Goal: Task Accomplishment & Management: Complete application form

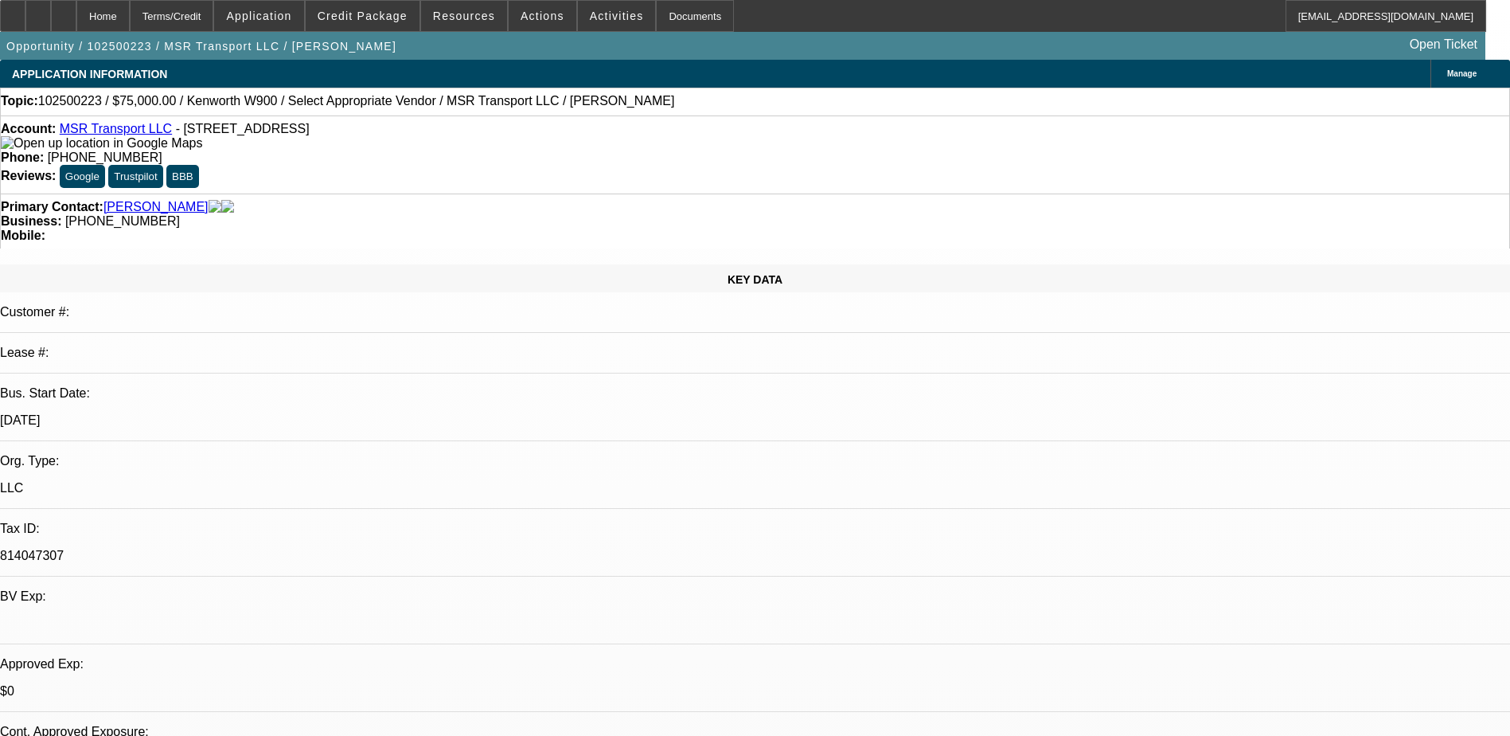
select select "0"
select select "2"
select select "0.1"
select select "4"
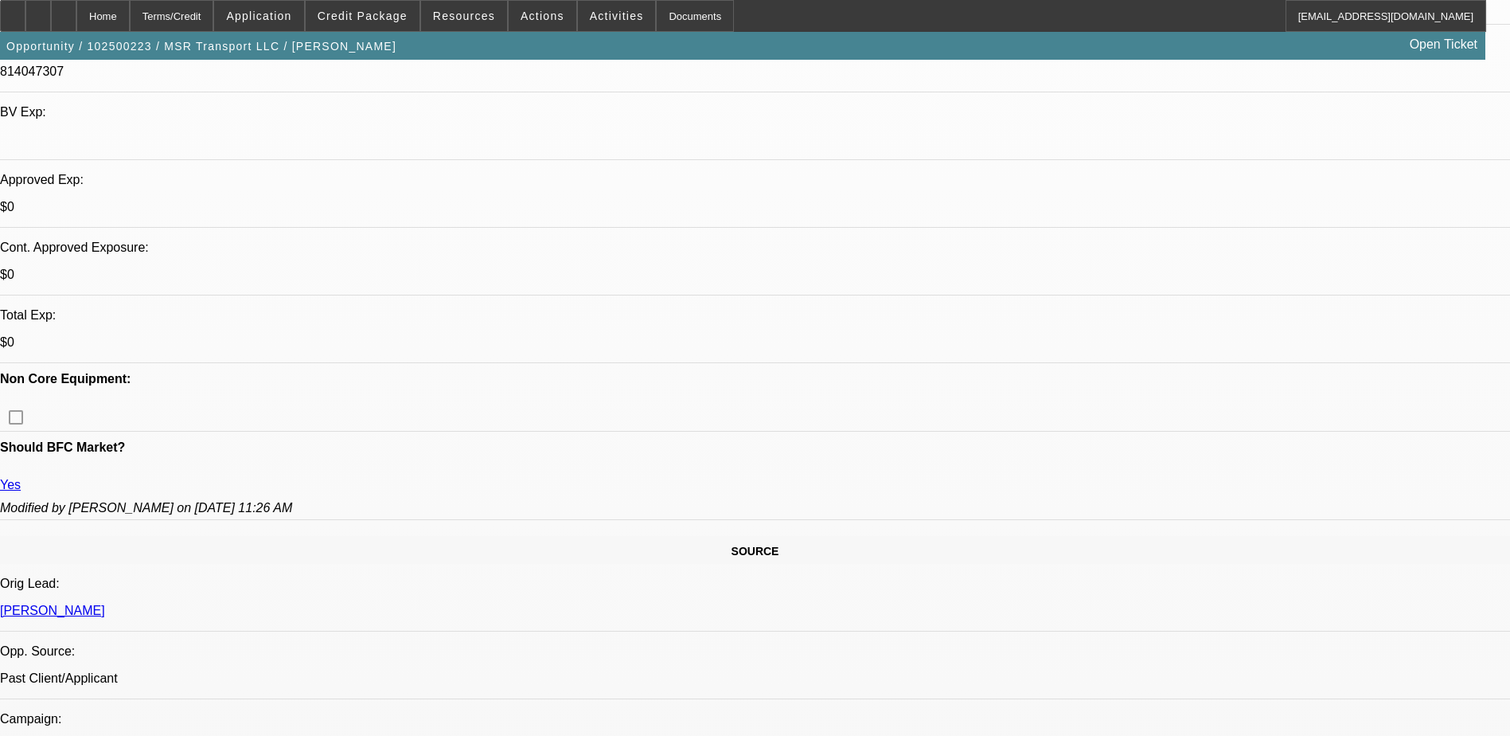
scroll to position [637, 0]
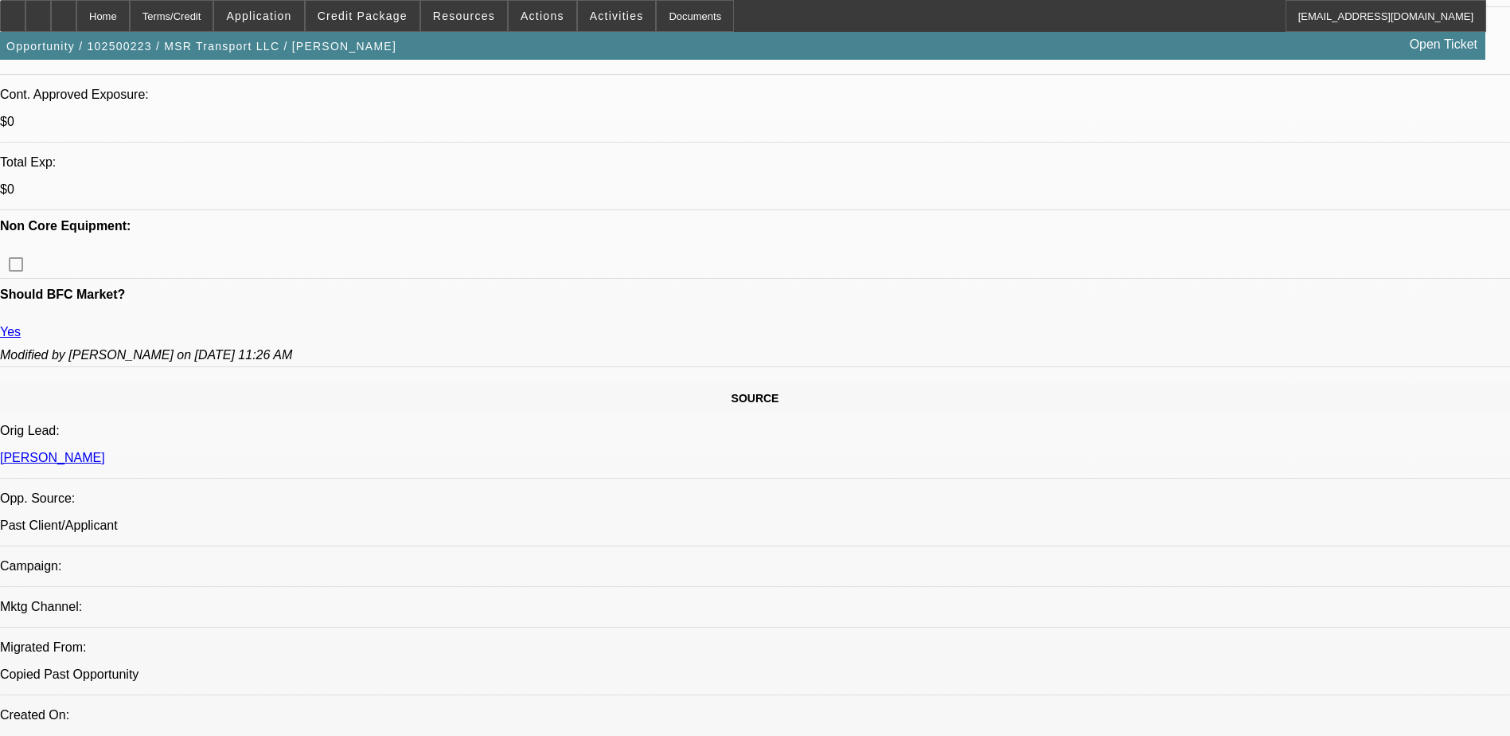
drag, startPoint x: 1026, startPoint y: 448, endPoint x: 1237, endPoint y: 474, distance: 213.3
drag, startPoint x: 1237, startPoint y: 474, endPoint x: 1188, endPoint y: 445, distance: 57.1
drag, startPoint x: 1188, startPoint y: 445, endPoint x: 1122, endPoint y: 383, distance: 90.7
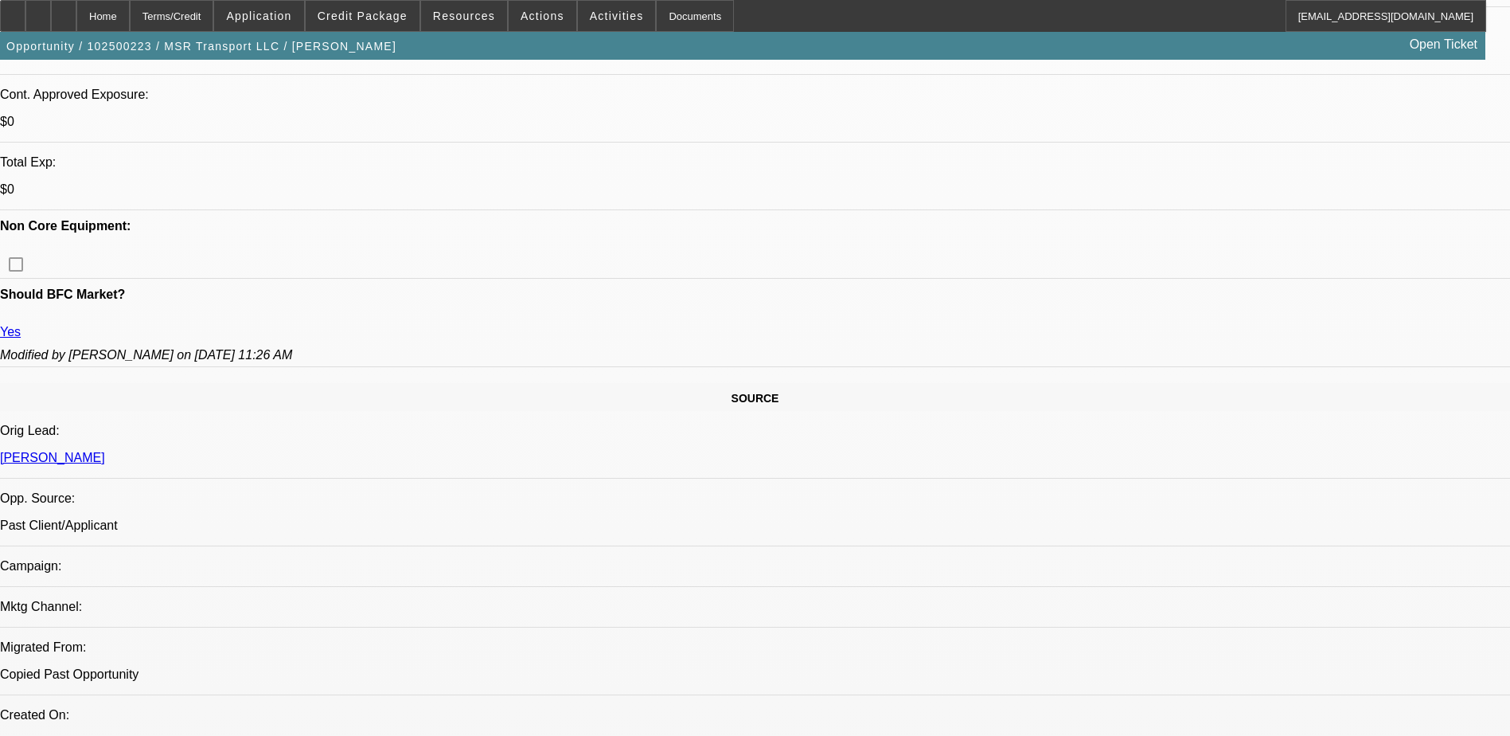
drag, startPoint x: 1019, startPoint y: 389, endPoint x: 1168, endPoint y: 400, distance: 149.4
drag, startPoint x: 1168, startPoint y: 400, endPoint x: 1140, endPoint y: 387, distance: 31.0
copy p "90,000 - kenworth w9 2020 - 20K down to use. brand new motor - 1 mile on it. - …"
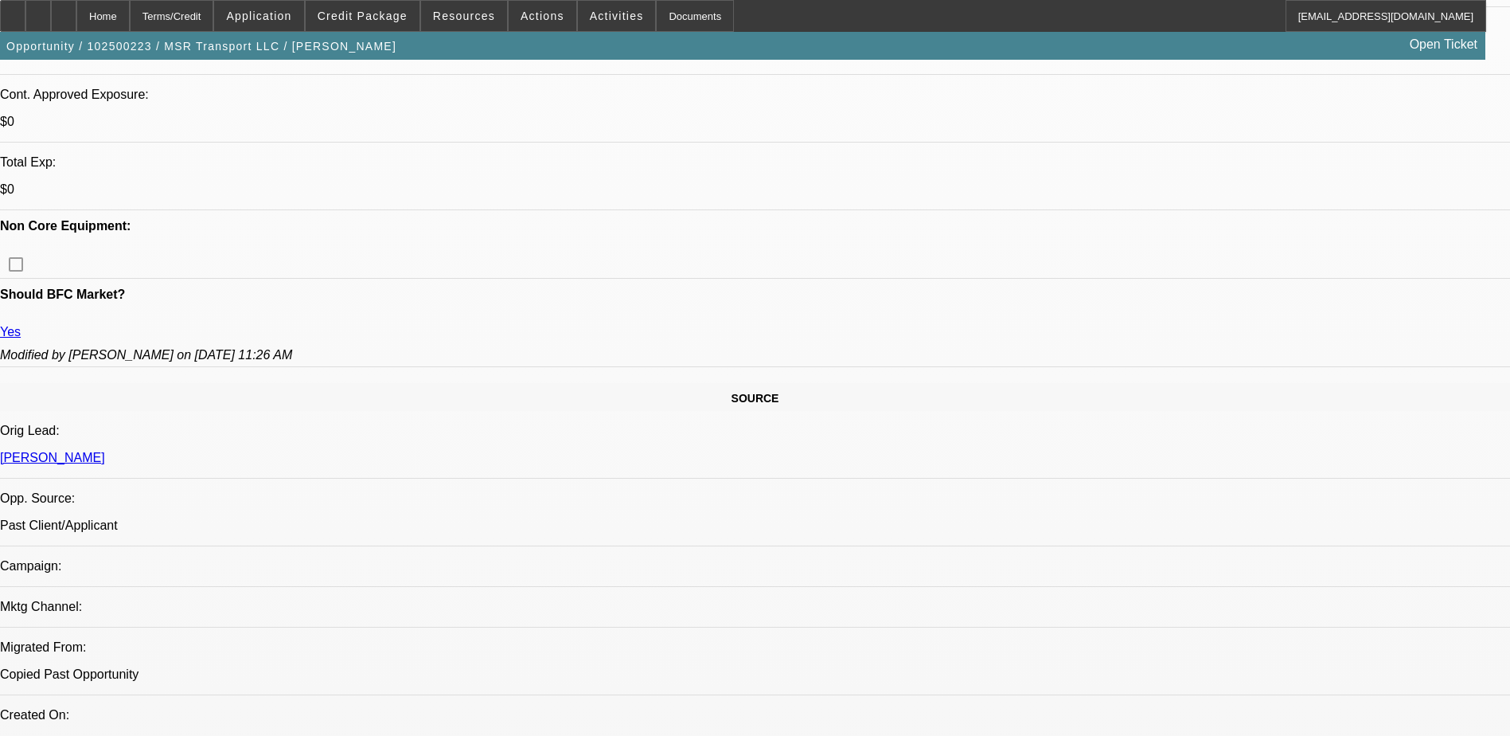
drag, startPoint x: 1024, startPoint y: 451, endPoint x: 1209, endPoint y: 471, distance: 185.9
drag, startPoint x: 1209, startPoint y: 471, endPoint x: 1197, endPoint y: 447, distance: 26.4
copy p "He financed a truck and trailer Truck from dakota and fully paid off. Truck got…"
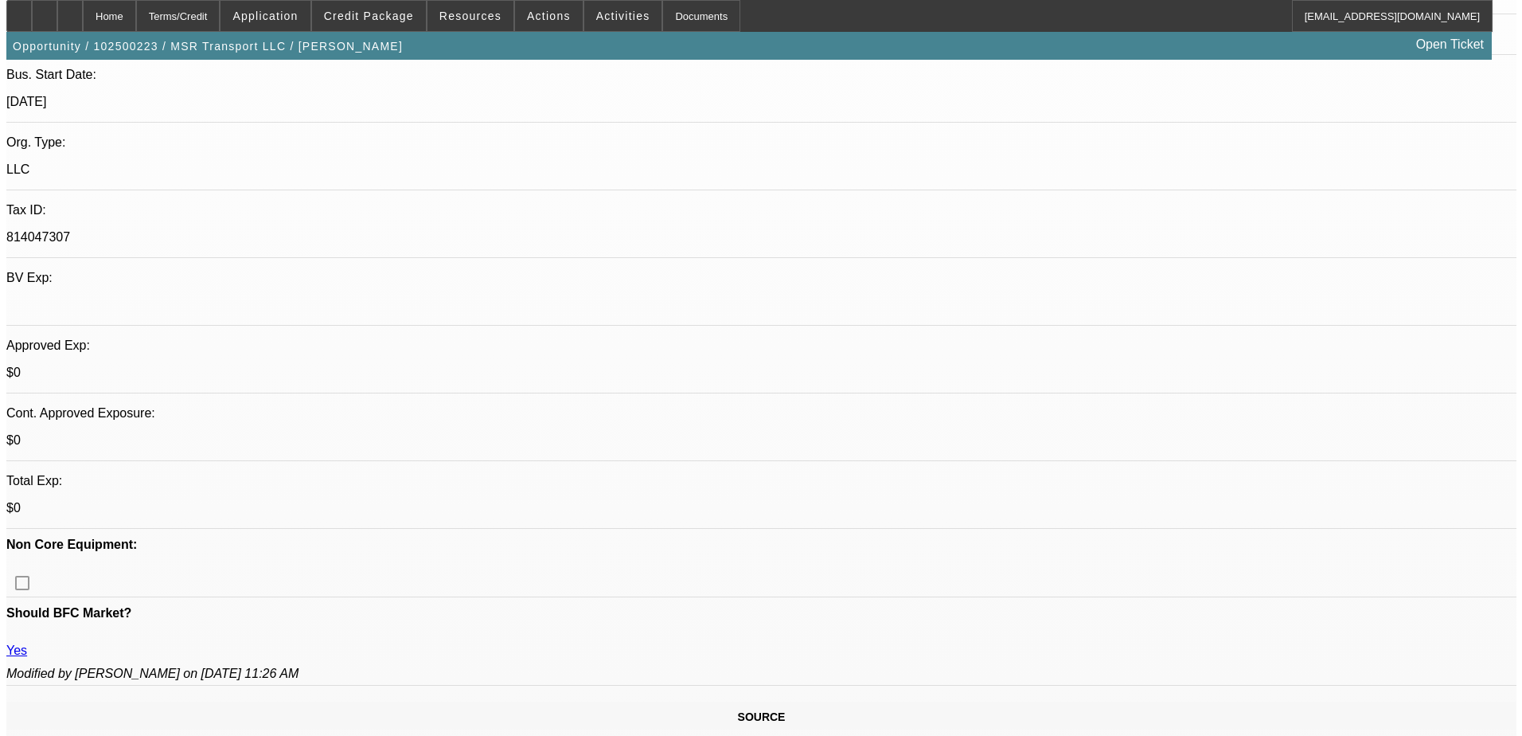
scroll to position [0, 0]
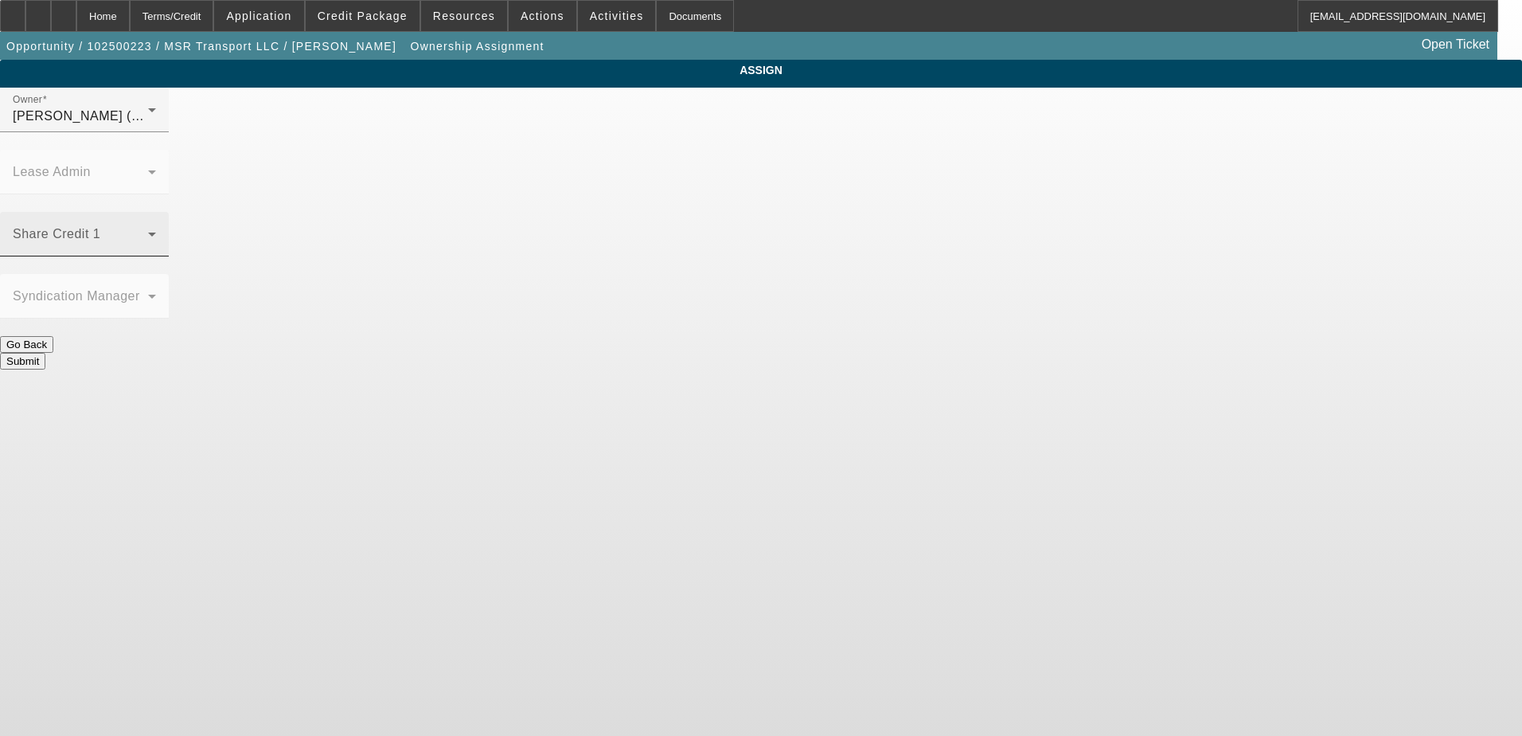
click at [156, 212] on div "Share Credit 1" at bounding box center [84, 234] width 143 height 45
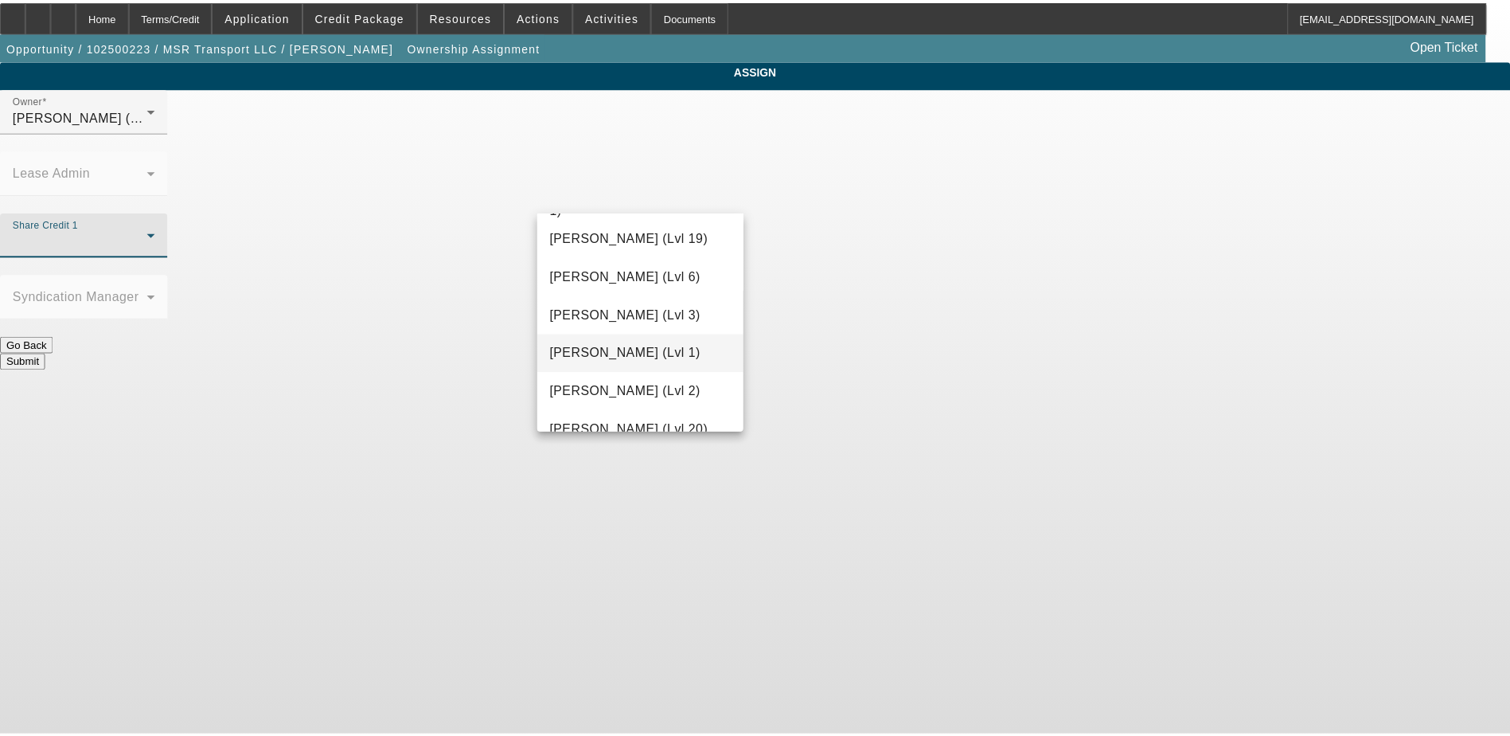
scroll to position [536, 0]
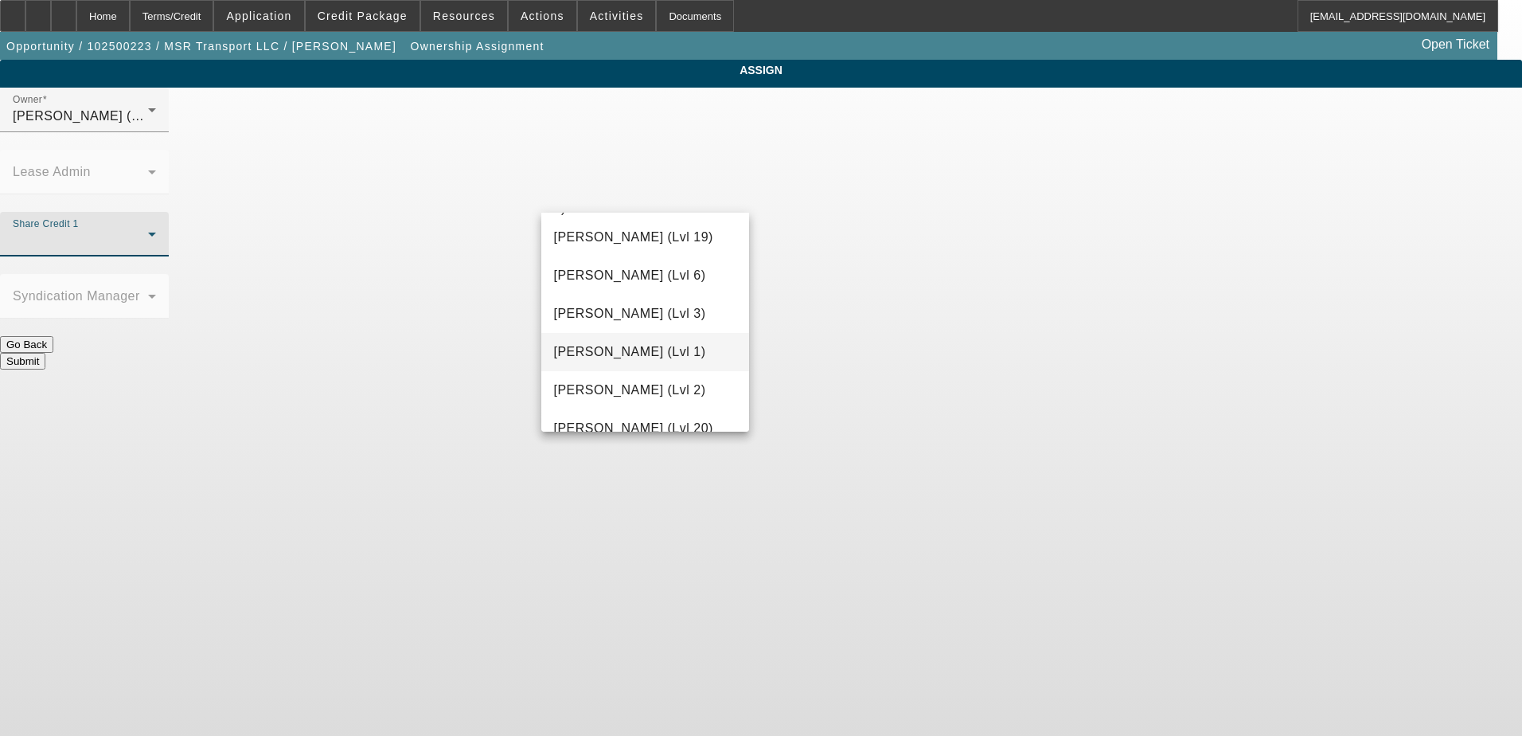
click at [638, 316] on span "Flores, Brian (Lvl 3)" at bounding box center [630, 313] width 152 height 19
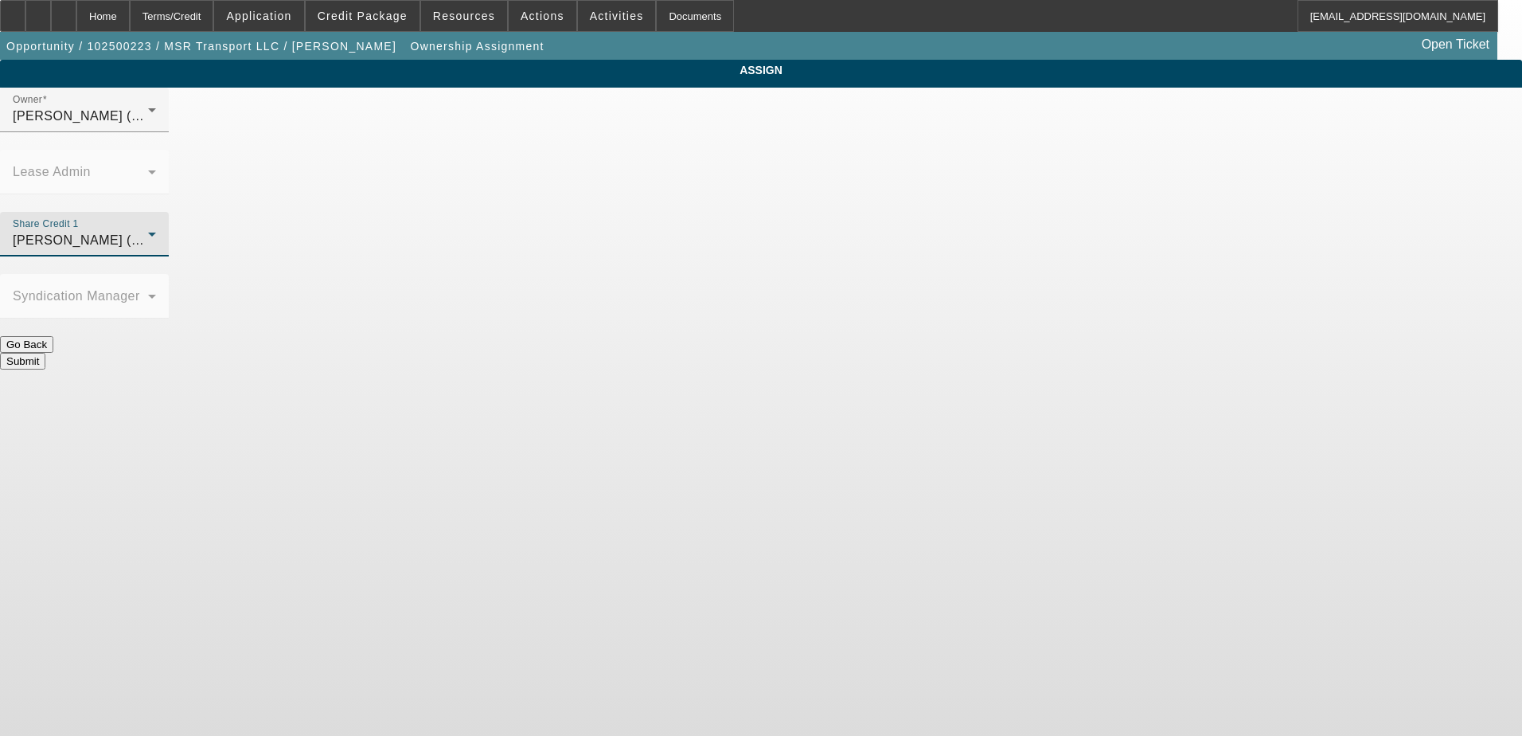
click at [45, 353] on button "Submit" at bounding box center [22, 361] width 45 height 17
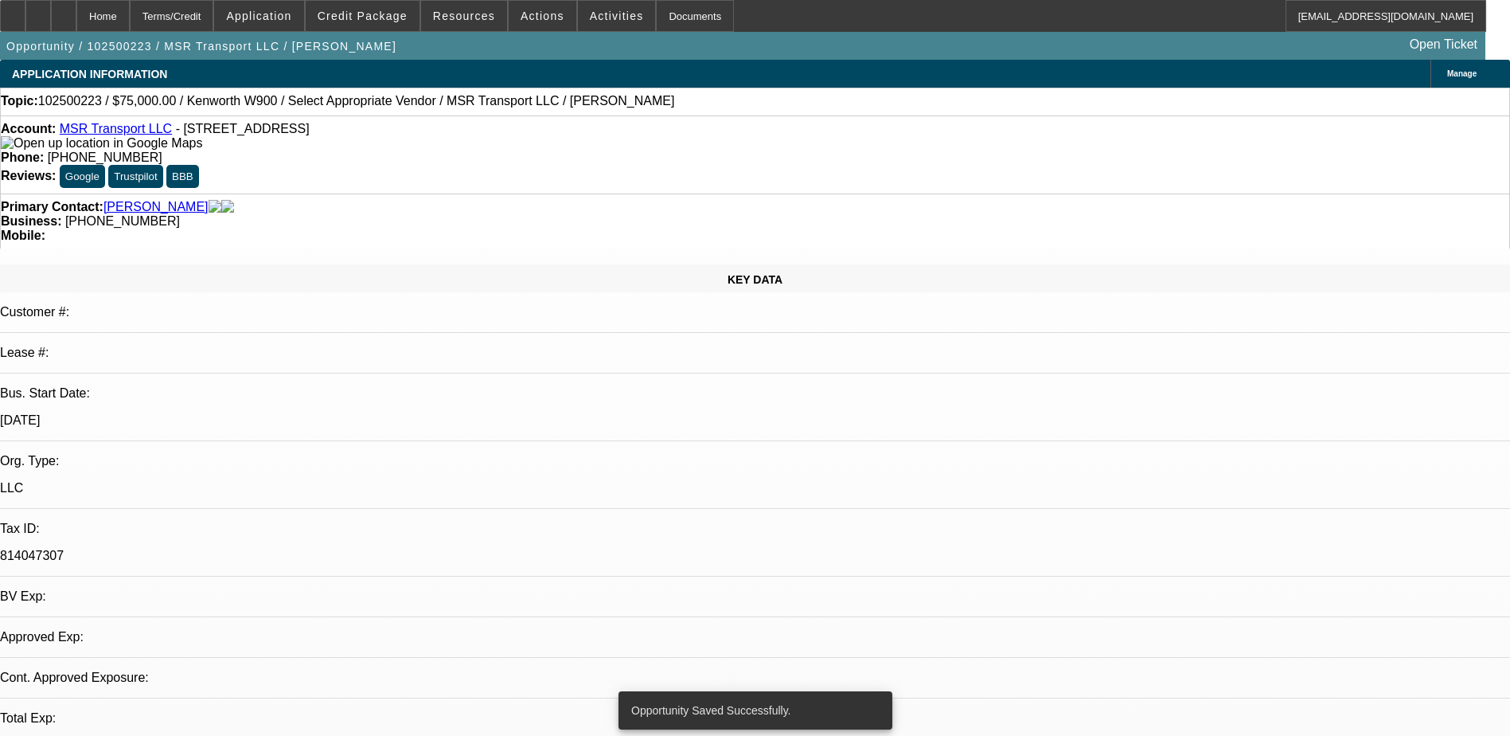
select select "0"
select select "2"
select select "0.1"
select select "4"
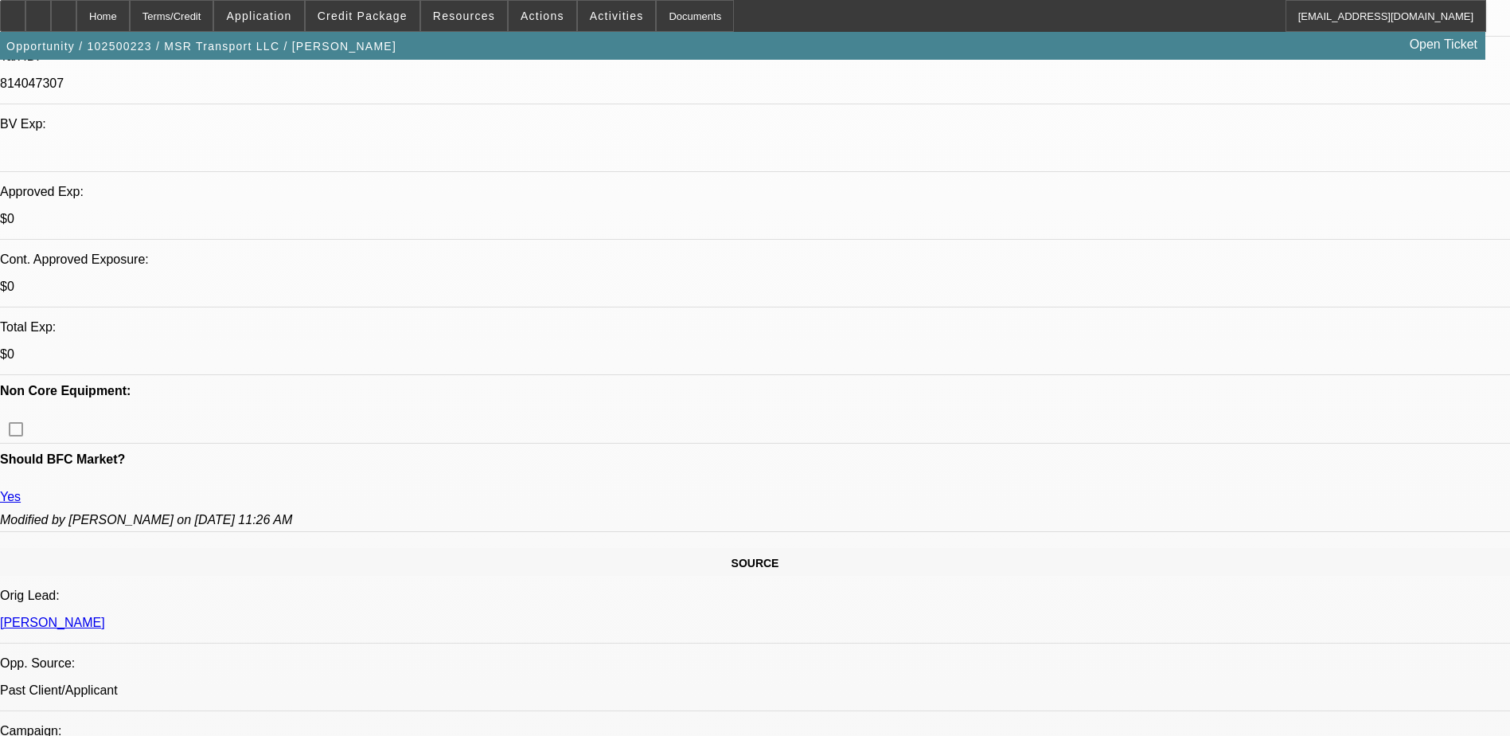
scroll to position [557, 0]
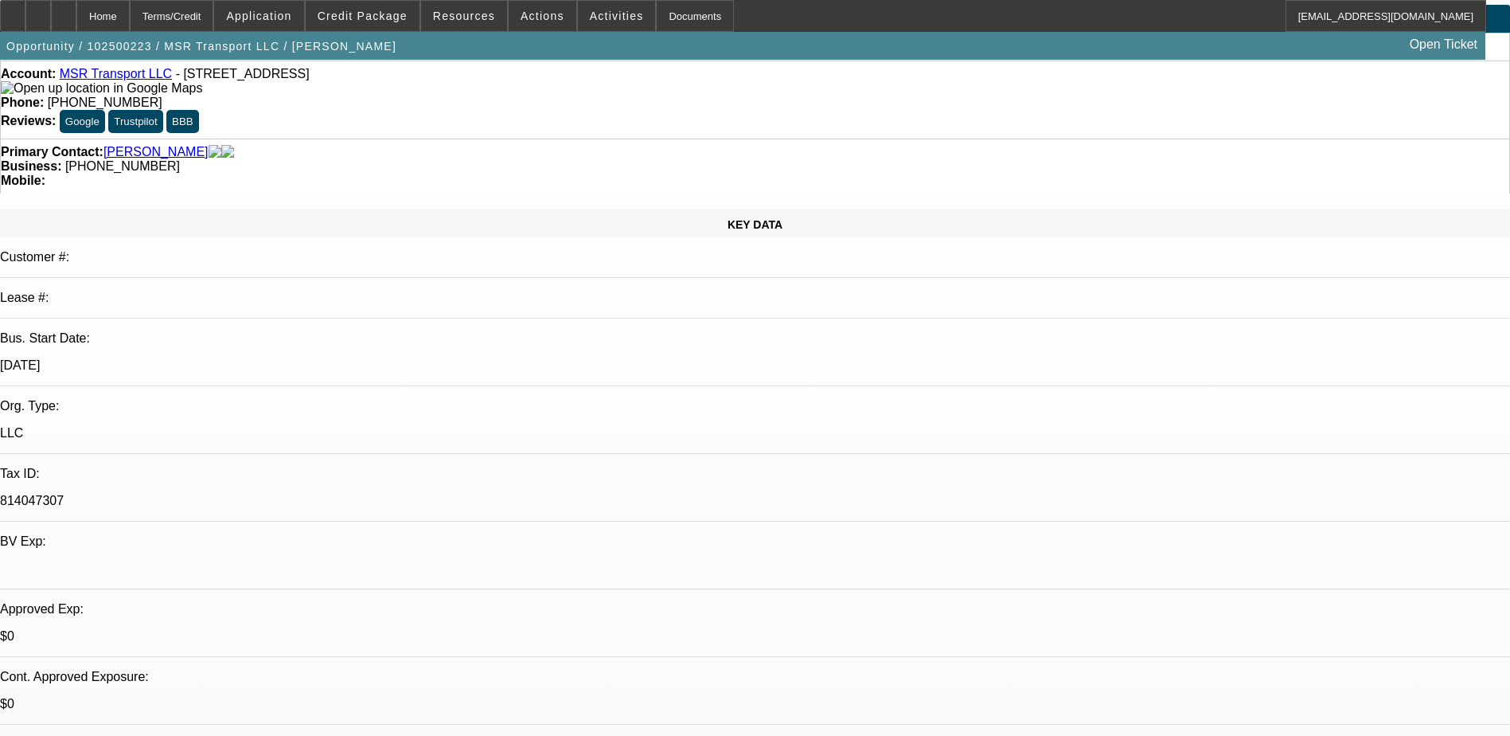
scroll to position [159, 0]
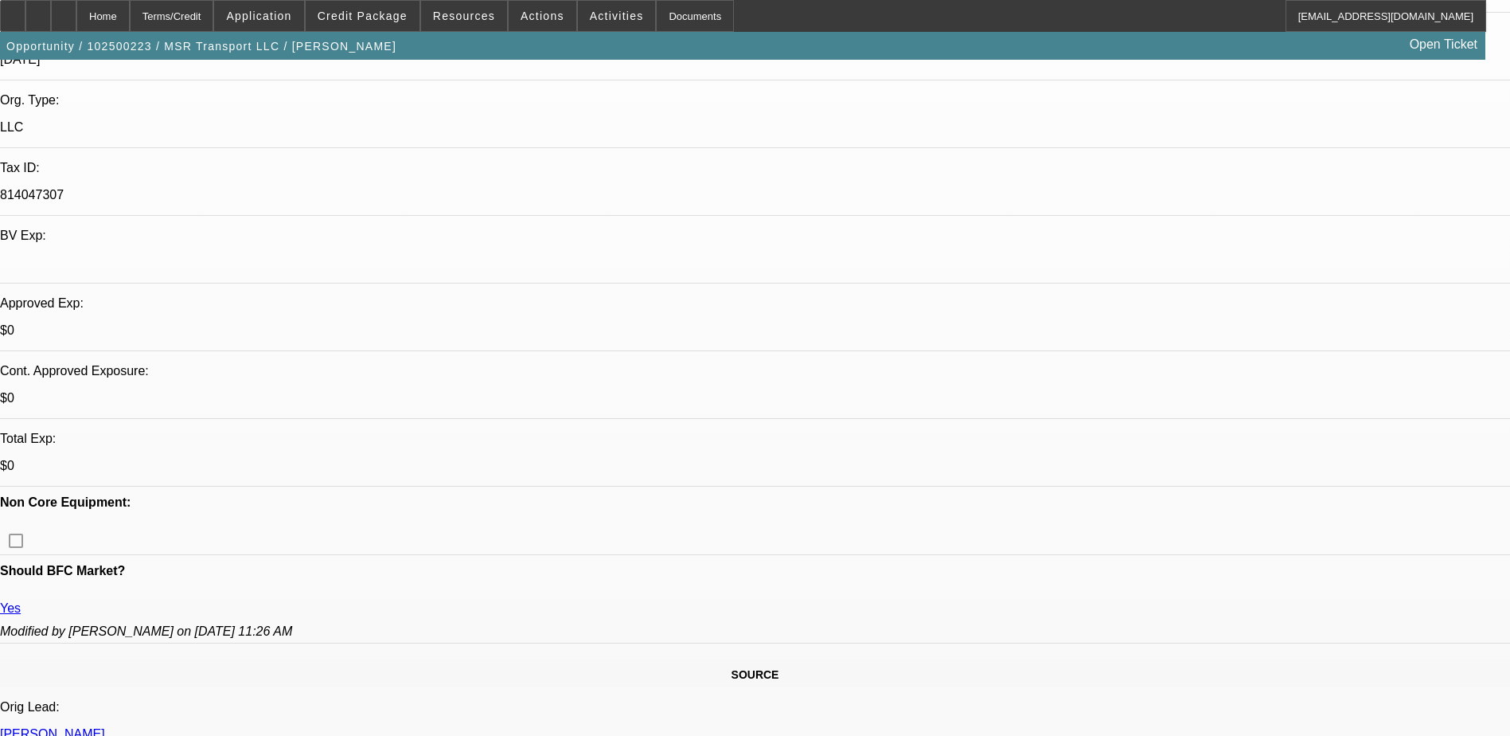
scroll to position [398, 0]
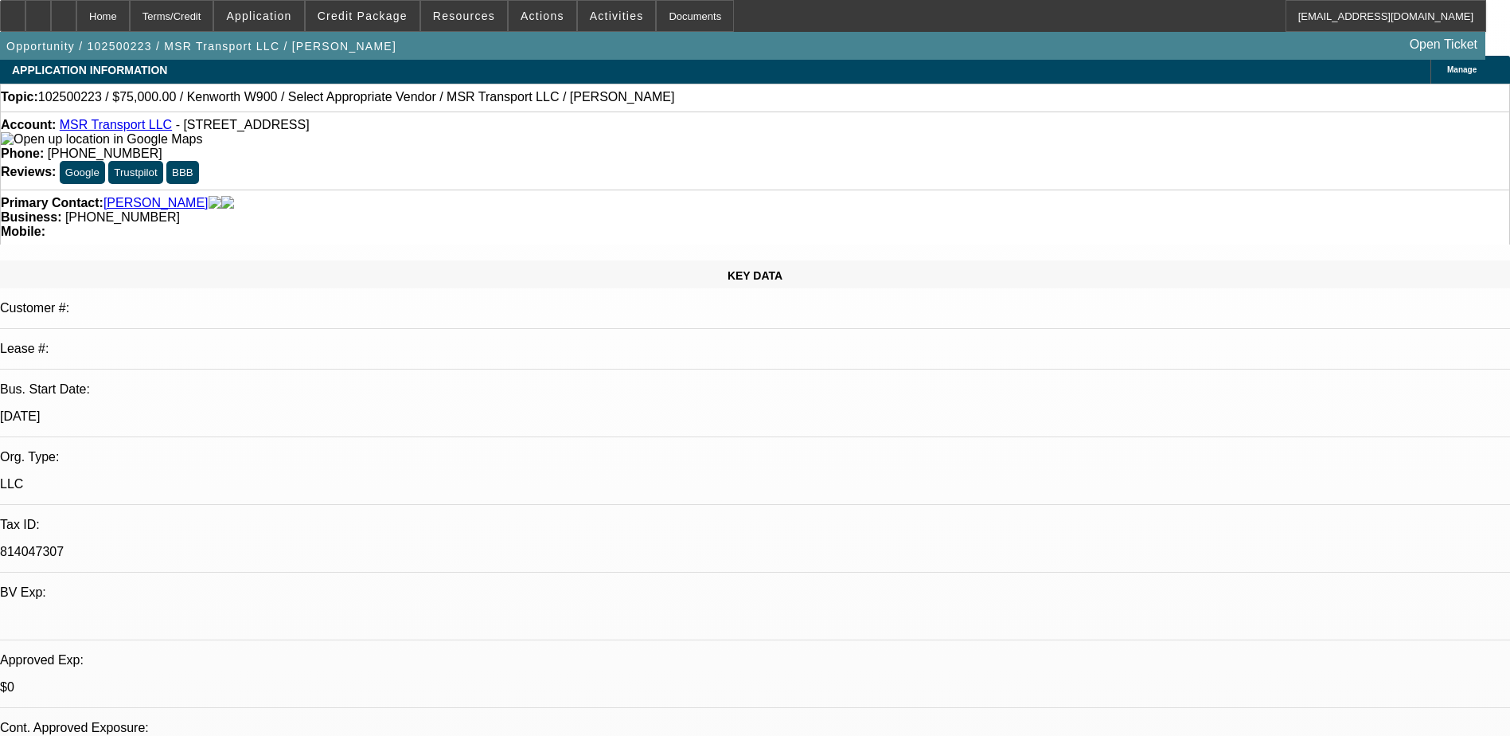
scroll to position [0, 0]
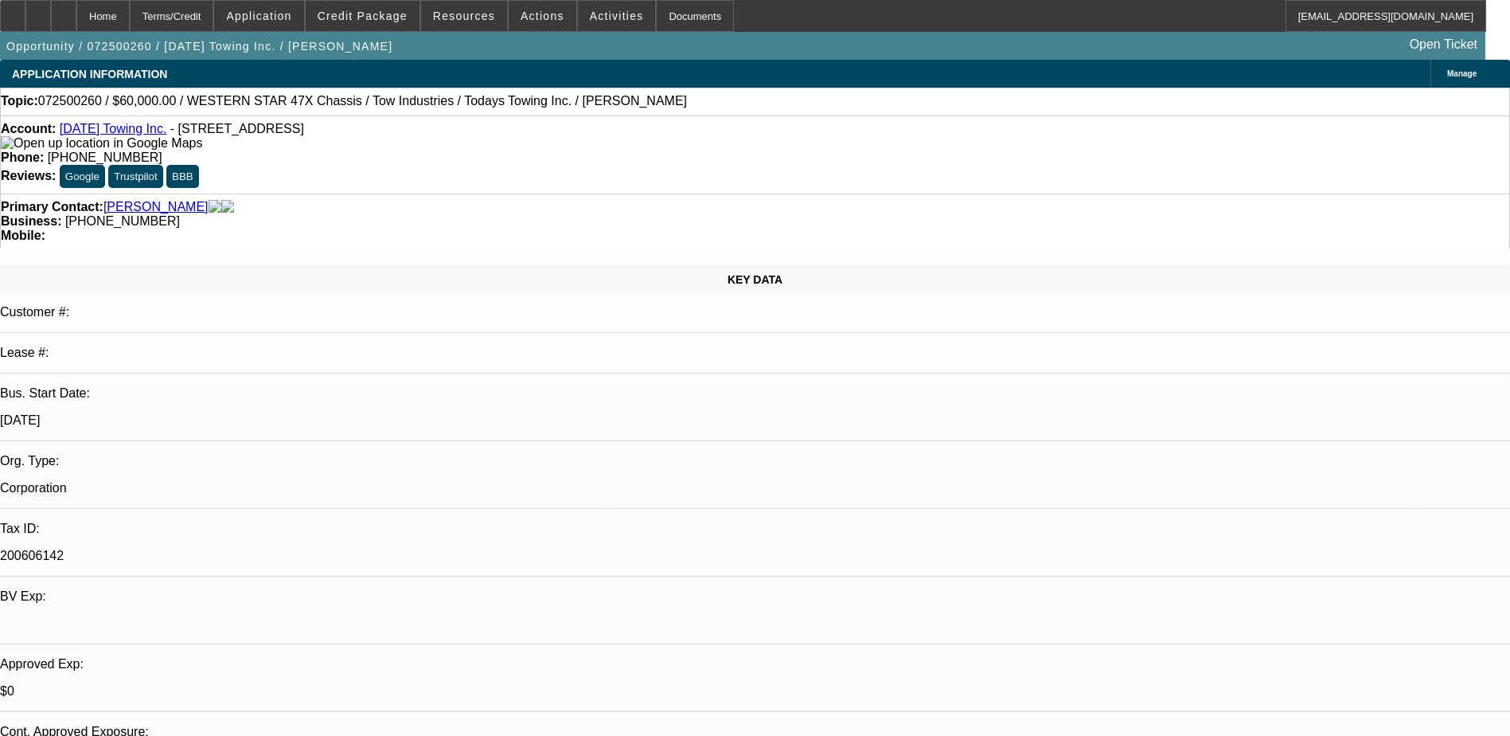
select select "0"
select select "0.1"
select select "0"
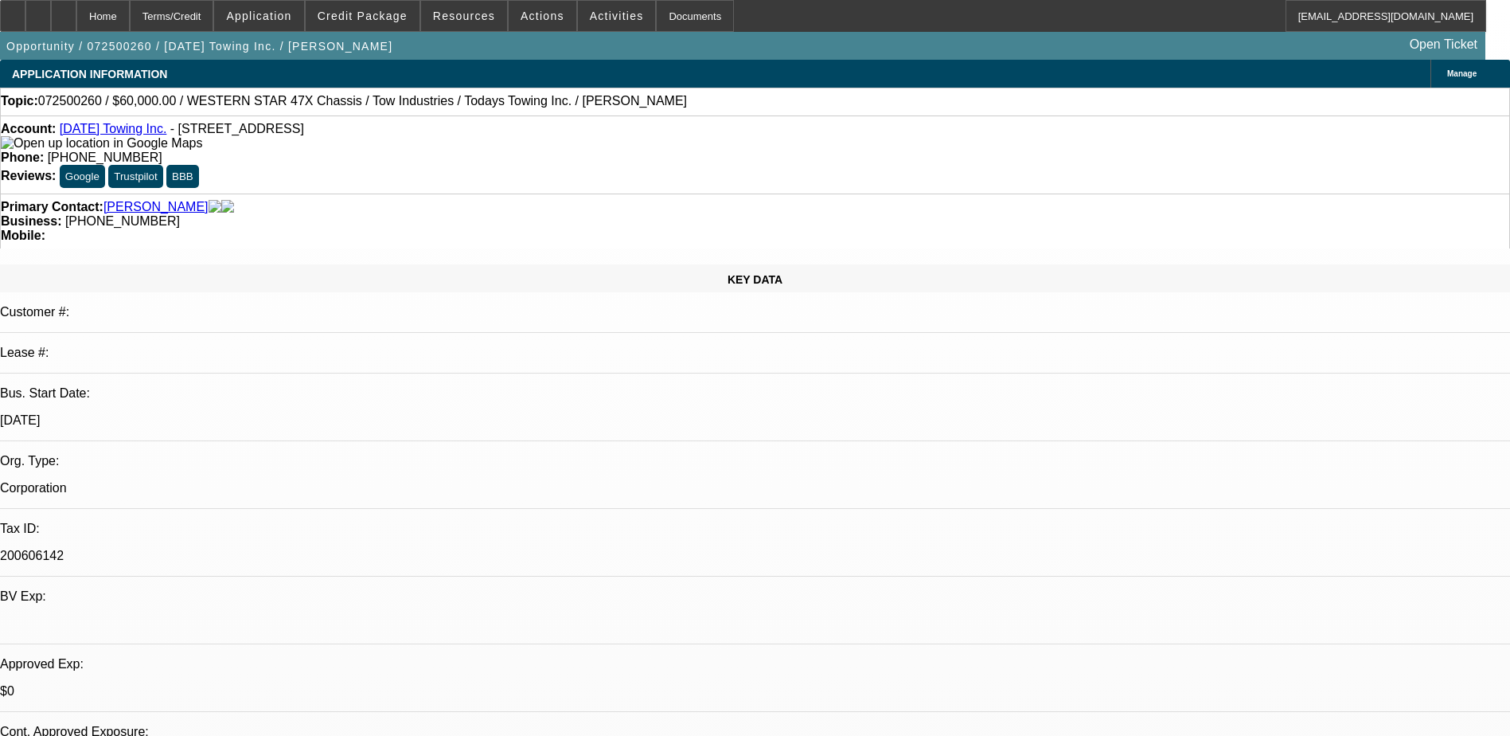
select select "0"
select select "1"
select select "2"
select select "5"
select select "1"
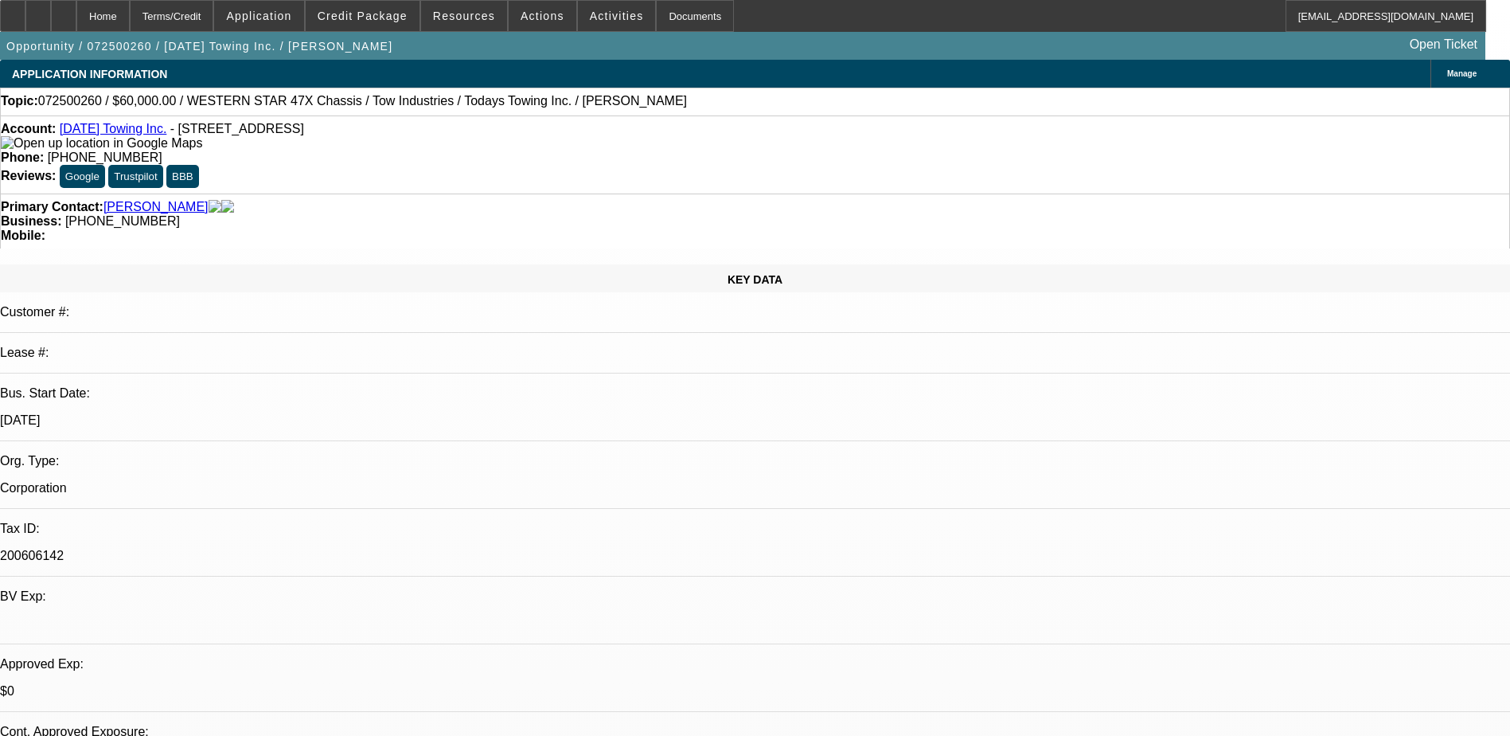
select select "1"
select select "6"
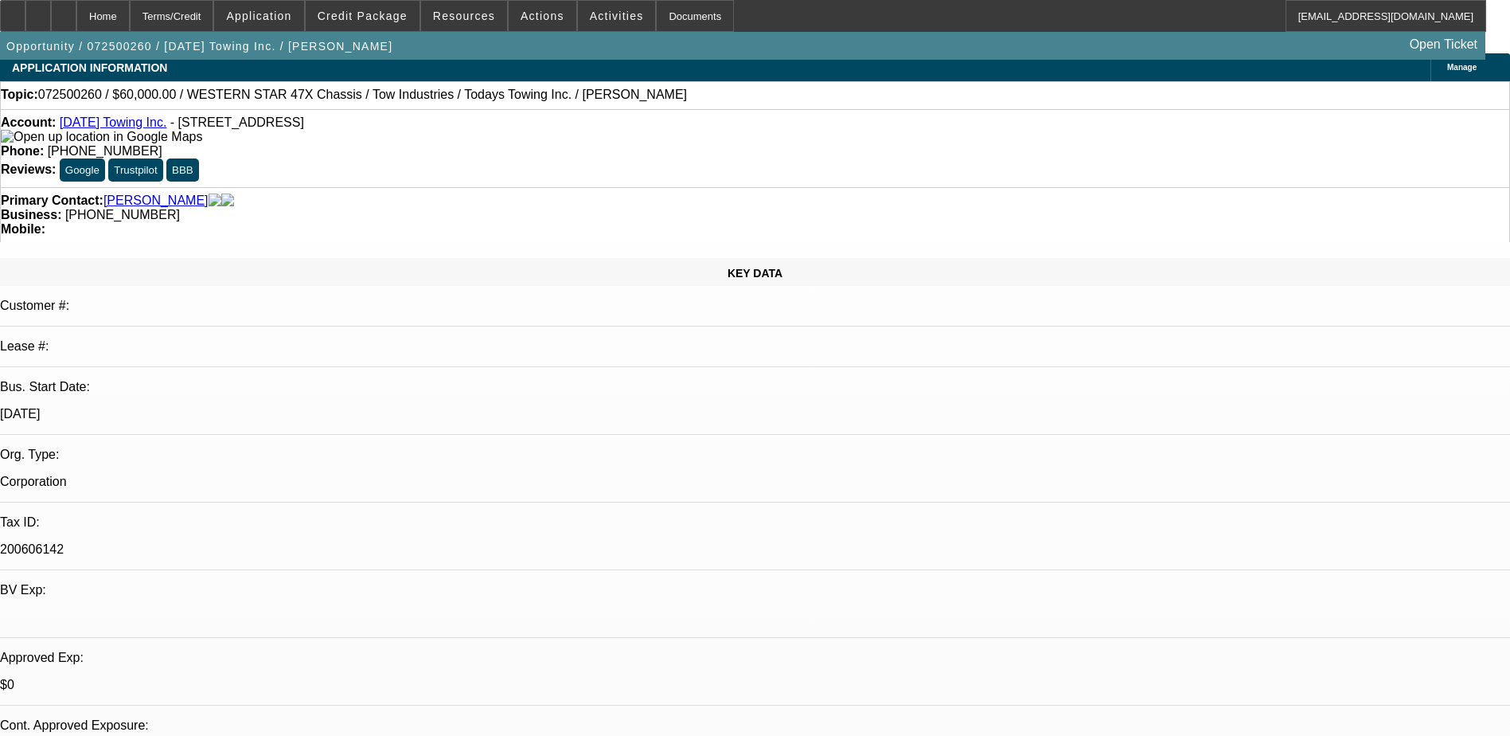
scroll to position [5, 0]
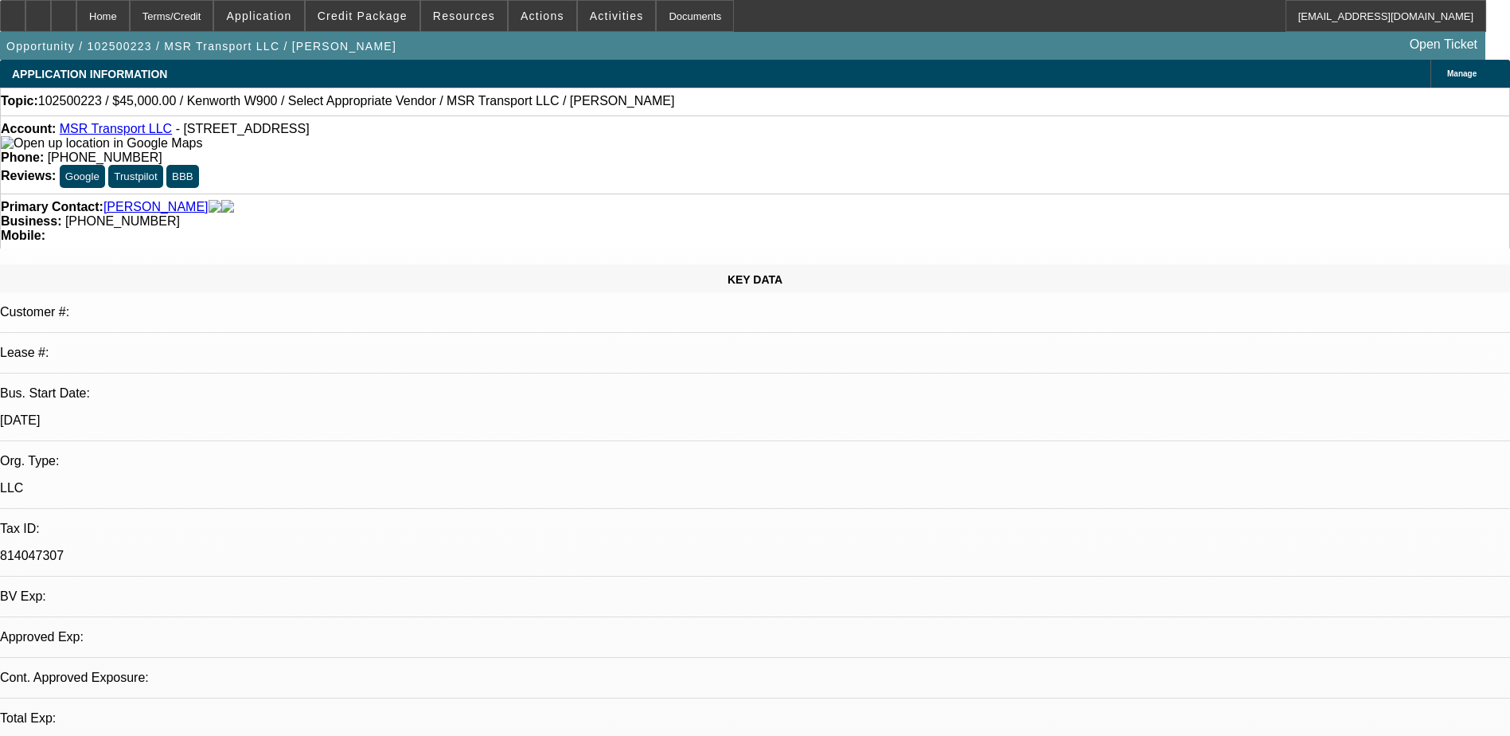
select select "0"
select select "5"
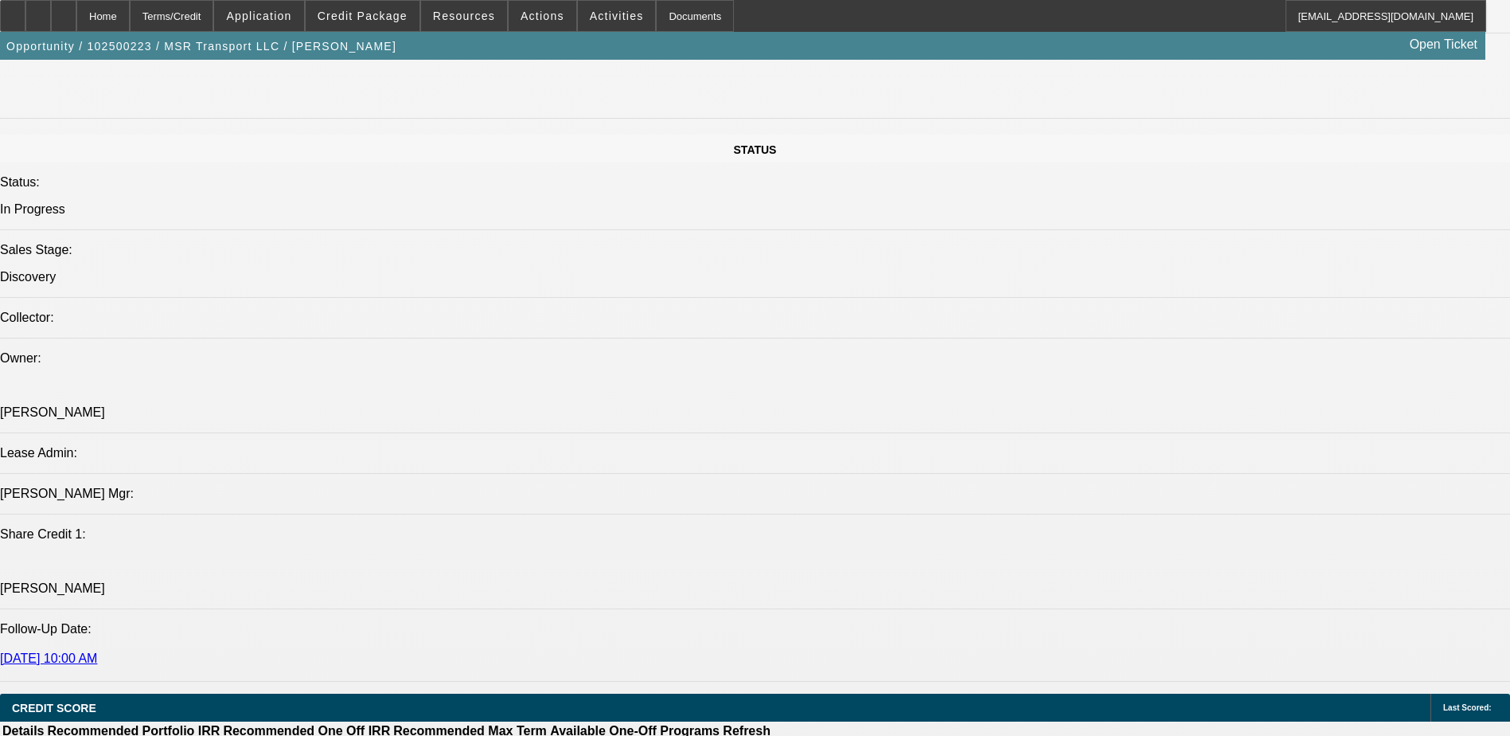
scroll to position [22, 0]
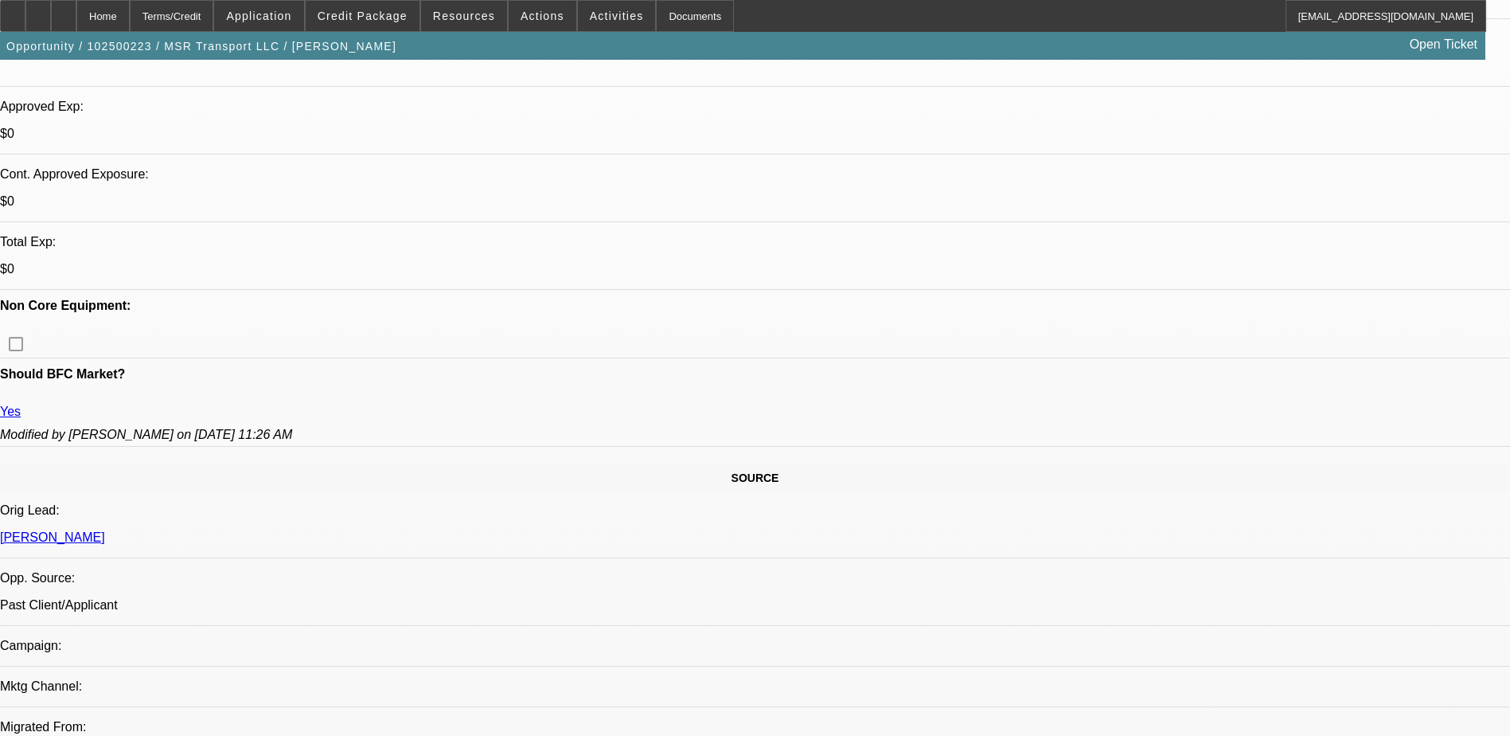
scroll to position [159, 0]
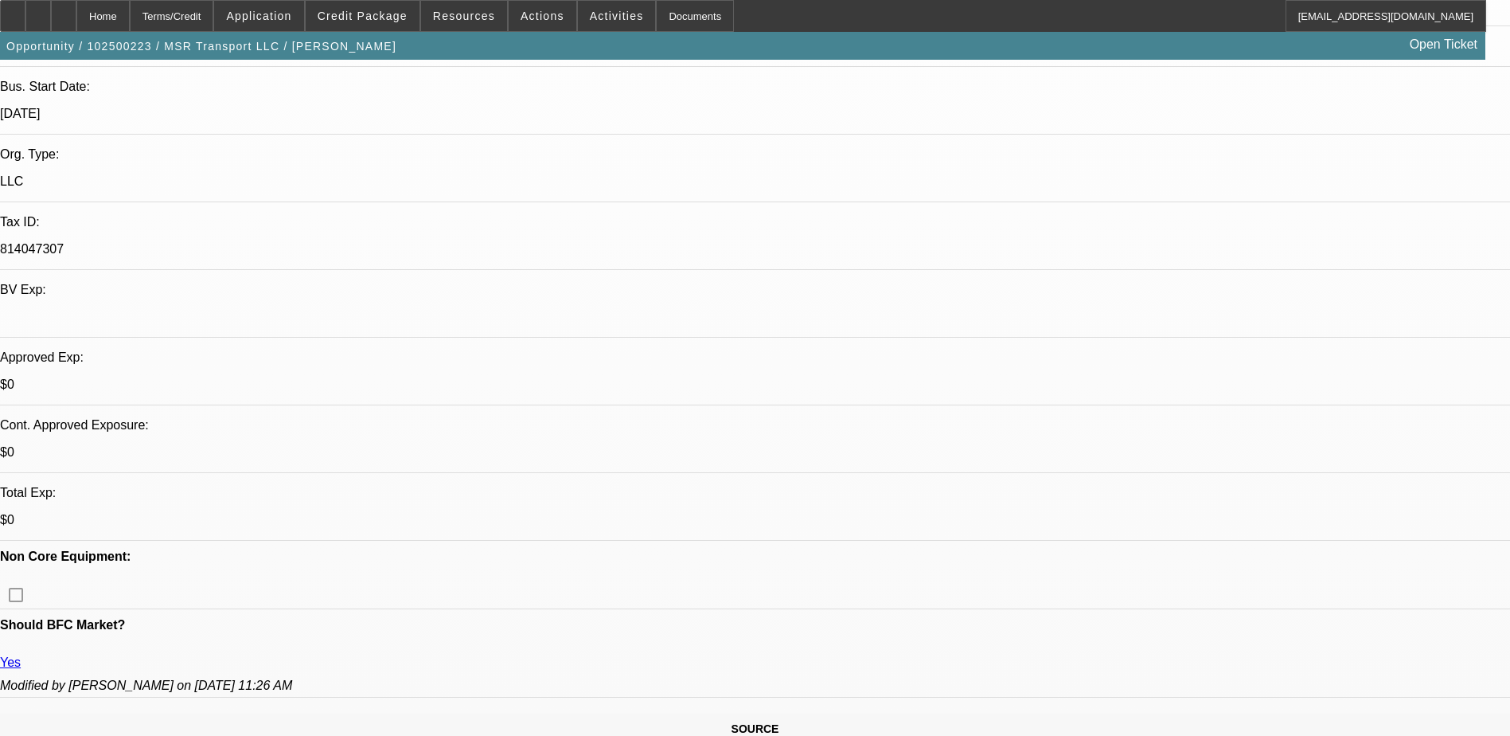
scroll to position [318, 0]
